Goal: Go to known website: Access a specific website the user already knows

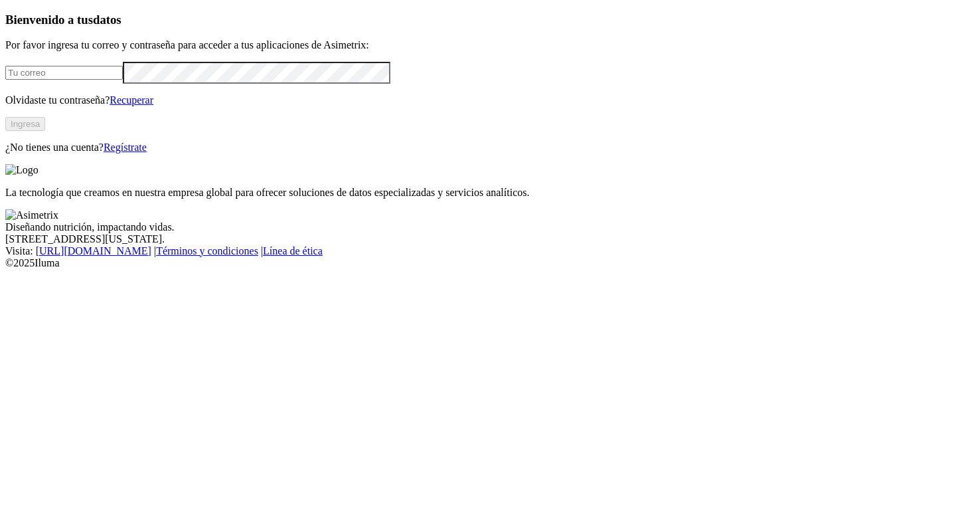
click at [89, 80] on input "email" at bounding box center [64, 73] width 118 height 14
type input "[EMAIL_ADDRESS][DOMAIN_NAME]"
click at [45, 131] on button "Ingresa" at bounding box center [25, 124] width 40 height 14
